Goal: Task Accomplishment & Management: Complete application form

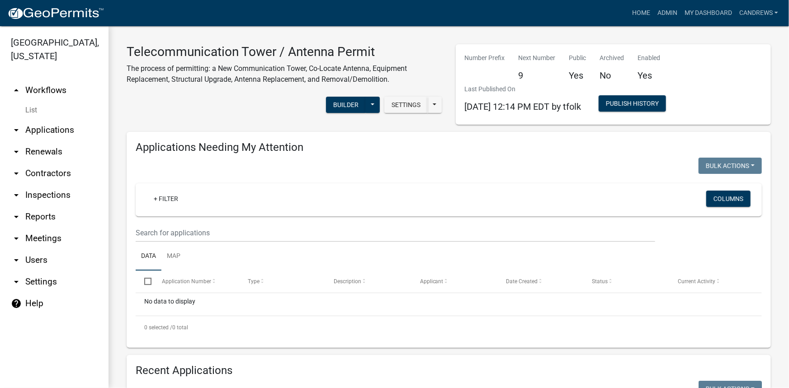
scroll to position [575, 0]
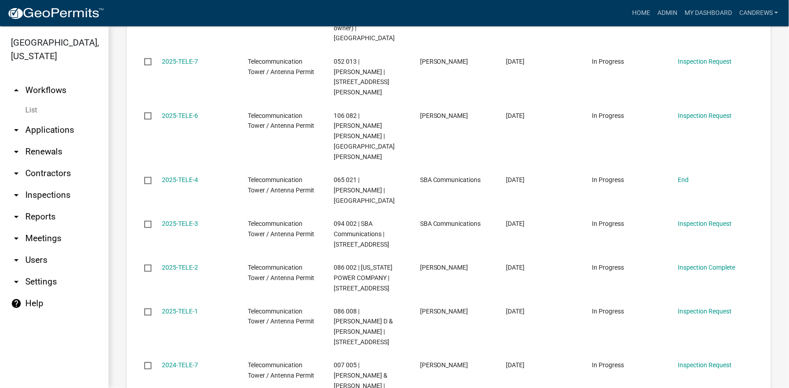
click at [389, 220] on span "094 002 | SBA Communications | [STREET_ADDRESS]" at bounding box center [362, 234] width 56 height 28
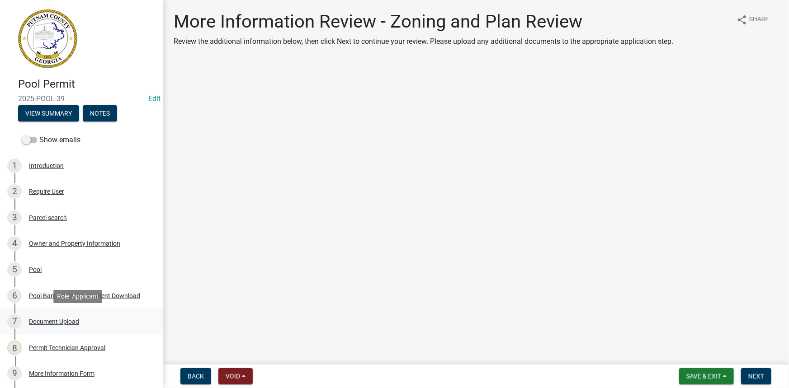
click at [59, 321] on div "Document Upload" at bounding box center [54, 322] width 50 height 6
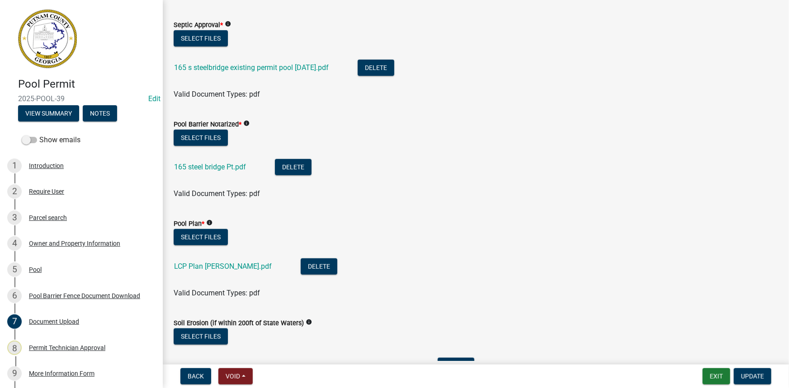
scroll to position [228, 0]
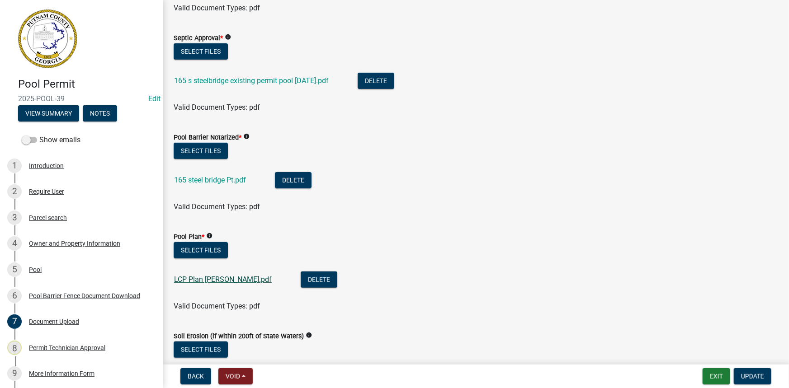
click at [222, 280] on link "LCP Plan Levengood.pdf" at bounding box center [223, 279] width 98 height 9
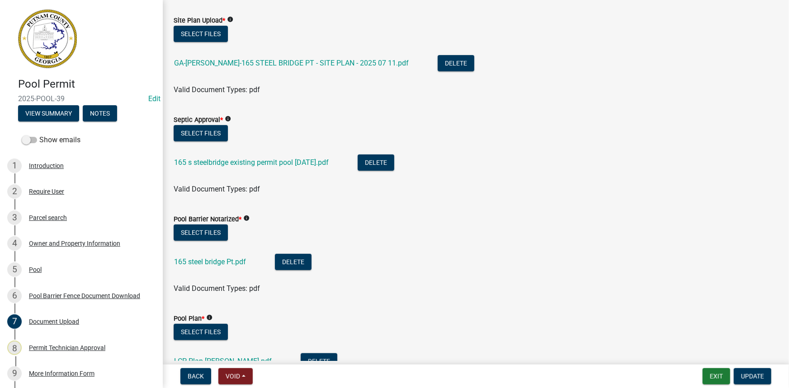
scroll to position [146, 0]
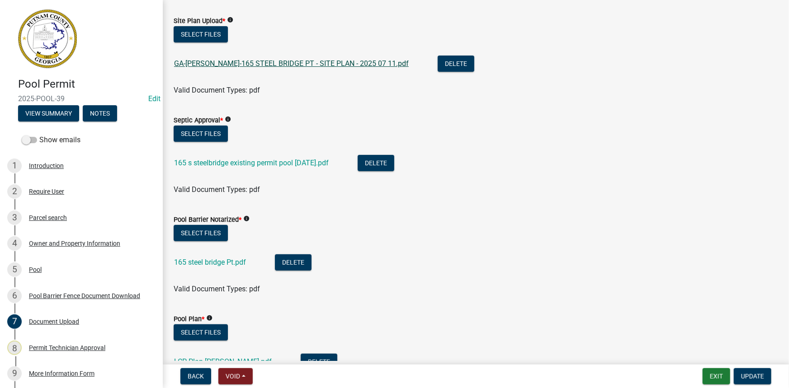
click at [291, 62] on link "GA-PUTNAM-165 STEEL BRIDGE PT - SITE PLAN - 2025 07 11.pdf" at bounding box center [291, 63] width 235 height 9
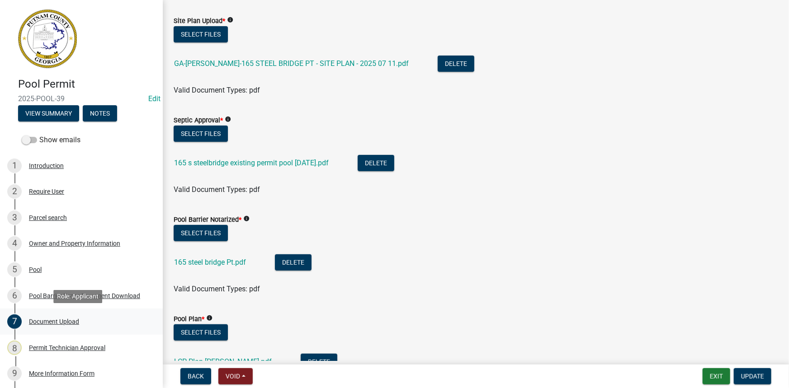
click at [45, 321] on div "Document Upload" at bounding box center [54, 322] width 50 height 6
click at [66, 106] on button "View Summary" at bounding box center [48, 113] width 61 height 16
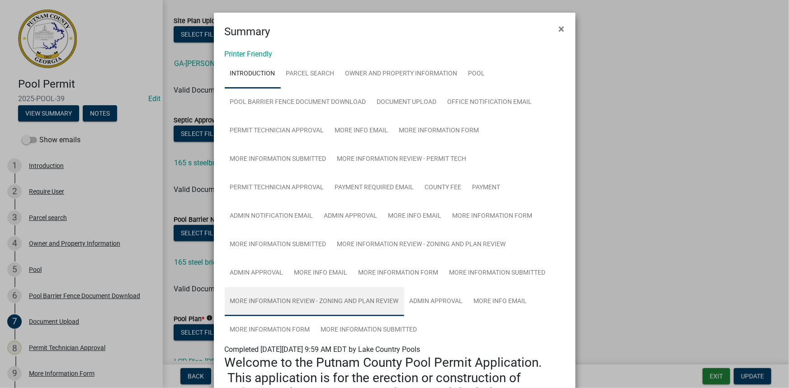
click at [363, 291] on link "More Information Review - Zoning and Plan Review" at bounding box center [315, 302] width 180 height 29
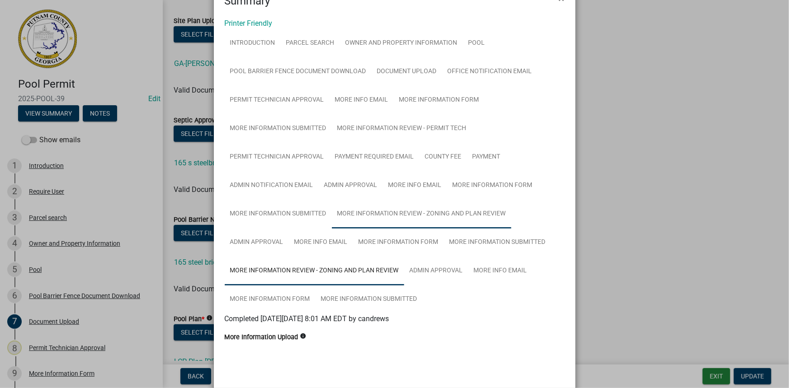
scroll to position [81, 0]
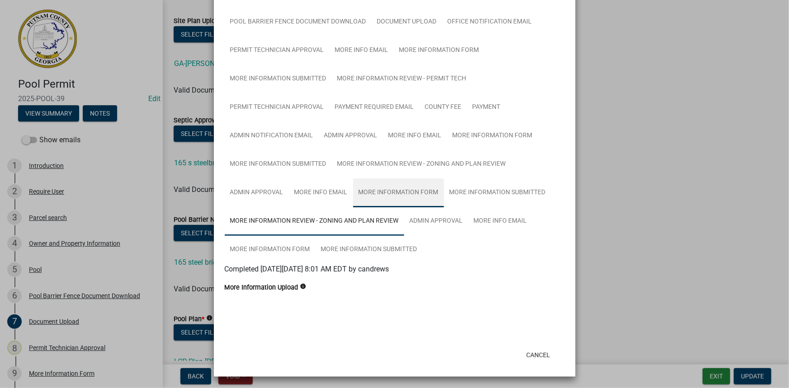
click at [415, 192] on link "More Information Form" at bounding box center [398, 193] width 91 height 29
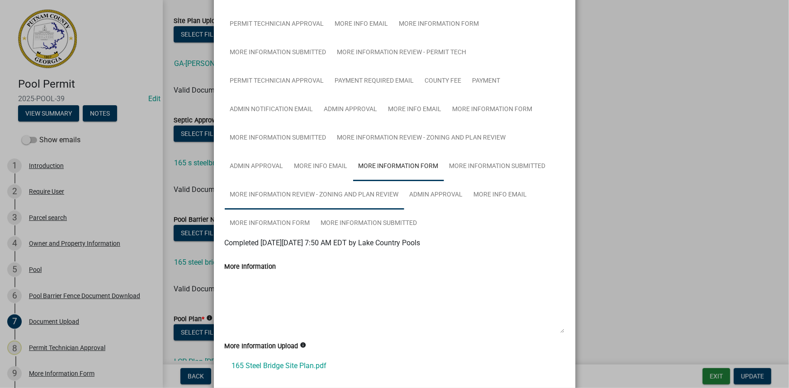
scroll to position [122, 0]
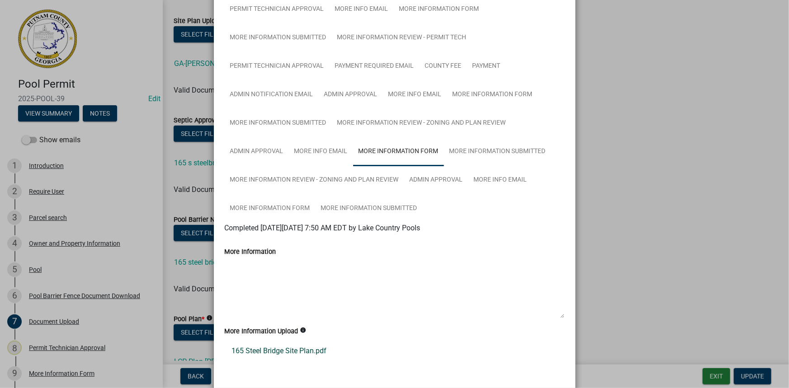
click at [272, 346] on link "165 Steel Bridge Site Plan.pdf" at bounding box center [395, 352] width 340 height 22
click at [185, 34] on ngb-modal-window "Summary × Printer Friendly Introduction Parcel search Owner and Property Inform…" at bounding box center [394, 194] width 789 height 388
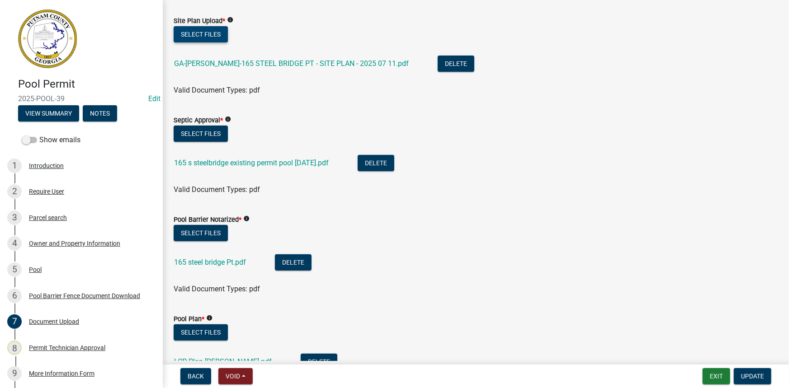
click at [203, 31] on button "Select files" at bounding box center [201, 34] width 54 height 16
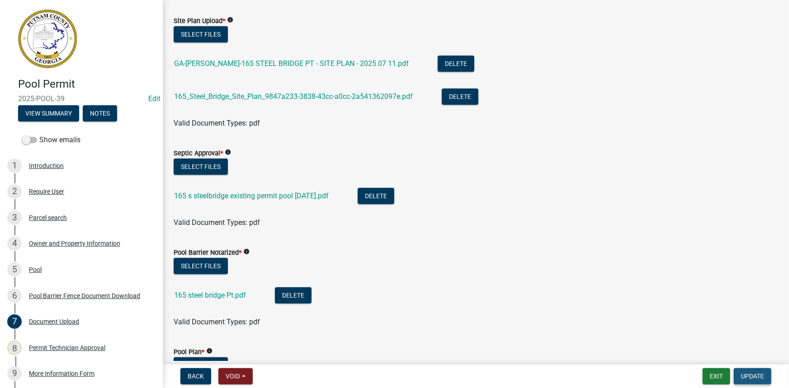
click at [753, 378] on span "Update" at bounding box center [752, 376] width 23 height 7
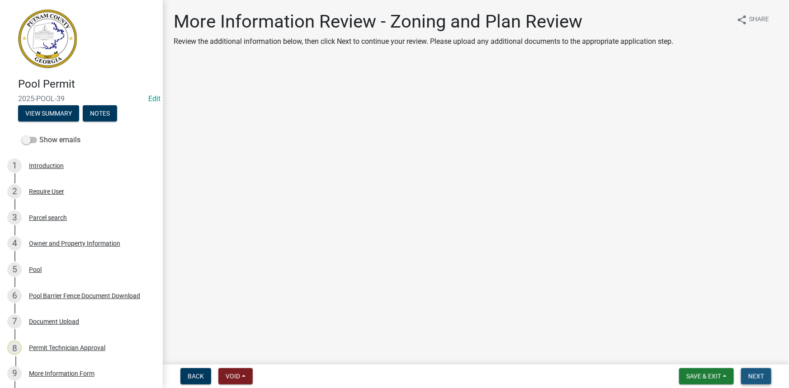
click at [753, 378] on span "Next" at bounding box center [756, 376] width 16 height 7
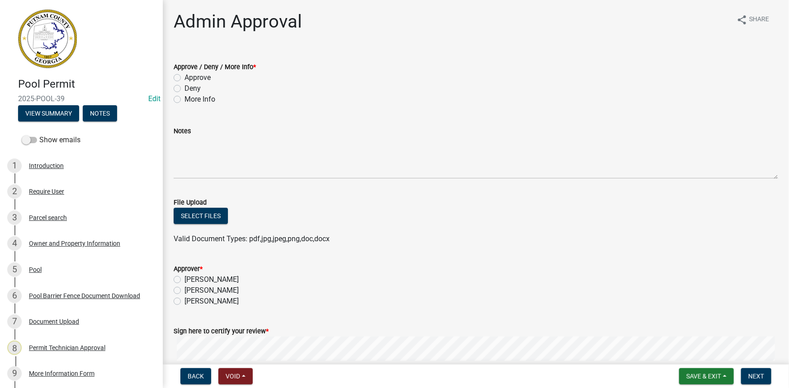
click at [193, 77] on label "Approve" at bounding box center [198, 77] width 26 height 11
click at [190, 77] on input "Approve" at bounding box center [188, 75] width 6 height 6
radio input "true"
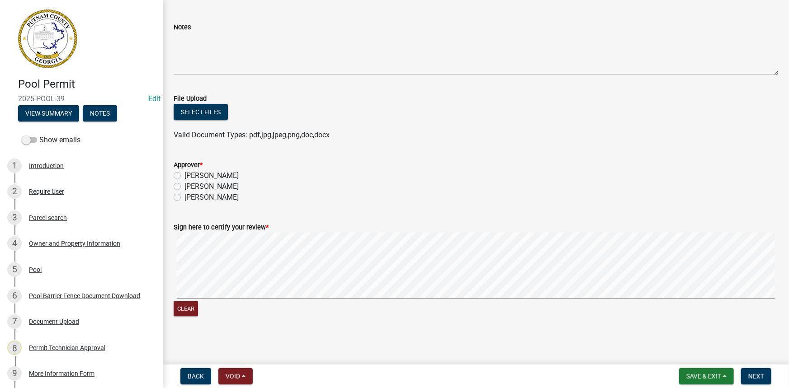
click at [221, 185] on label "Courtney Andrews" at bounding box center [212, 186] width 54 height 11
click at [190, 185] on input "Courtney Andrews" at bounding box center [188, 184] width 6 height 6
radio input "true"
click at [70, 109] on button "View Summary" at bounding box center [48, 113] width 61 height 16
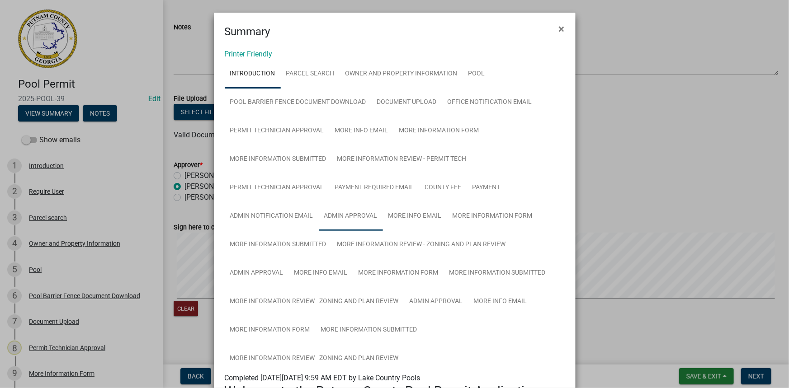
click at [363, 218] on link "Admin Approval" at bounding box center [351, 216] width 64 height 29
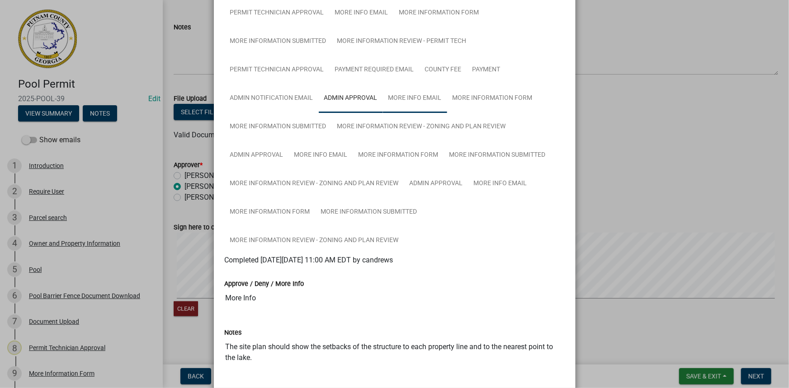
scroll to position [123, 0]
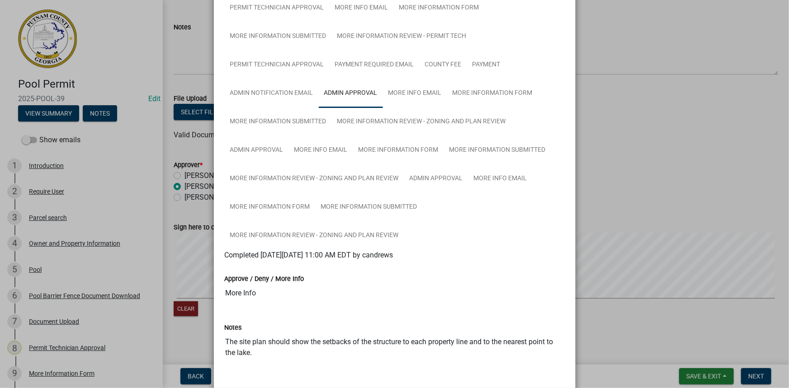
click at [643, 160] on ngb-modal-window "Summary × Printer Friendly Introduction Parcel search Owner and Property Inform…" at bounding box center [394, 194] width 789 height 388
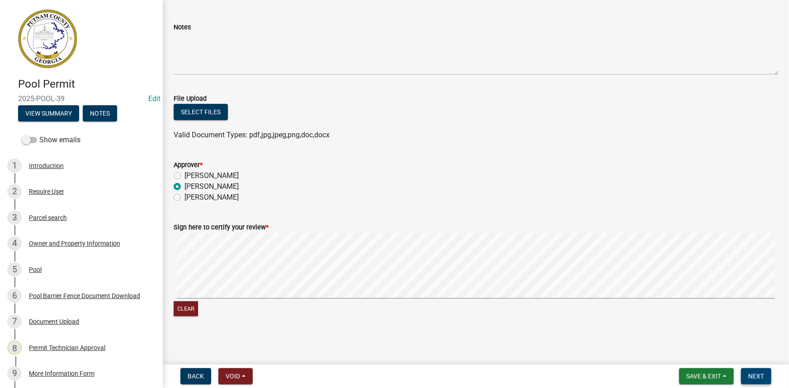
click at [748, 375] on span "Next" at bounding box center [756, 376] width 16 height 7
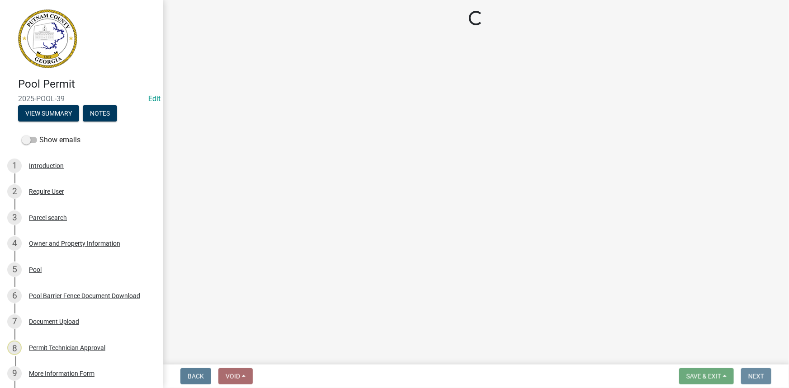
scroll to position [0, 0]
